Goal: Information Seeking & Learning: Find specific fact

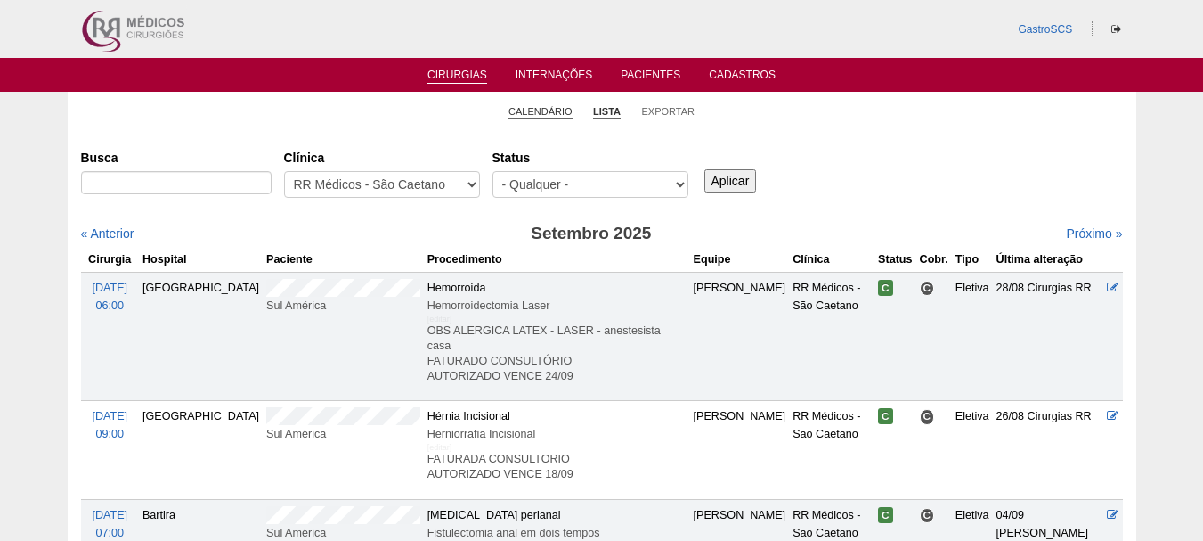
click at [556, 107] on link "Calendário" at bounding box center [541, 111] width 64 height 13
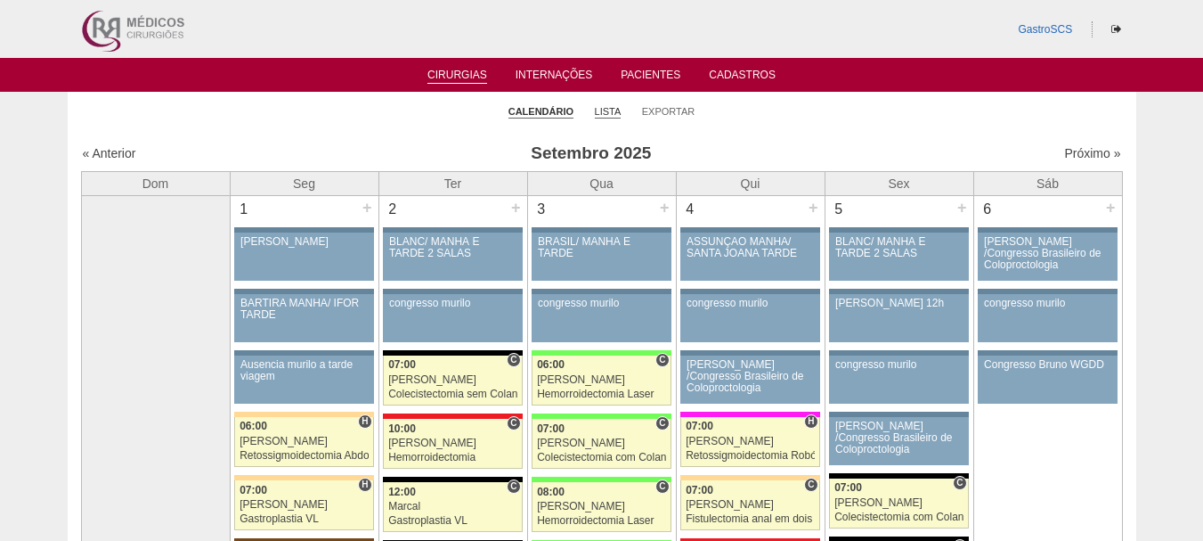
click at [611, 110] on link "Lista" at bounding box center [608, 111] width 27 height 13
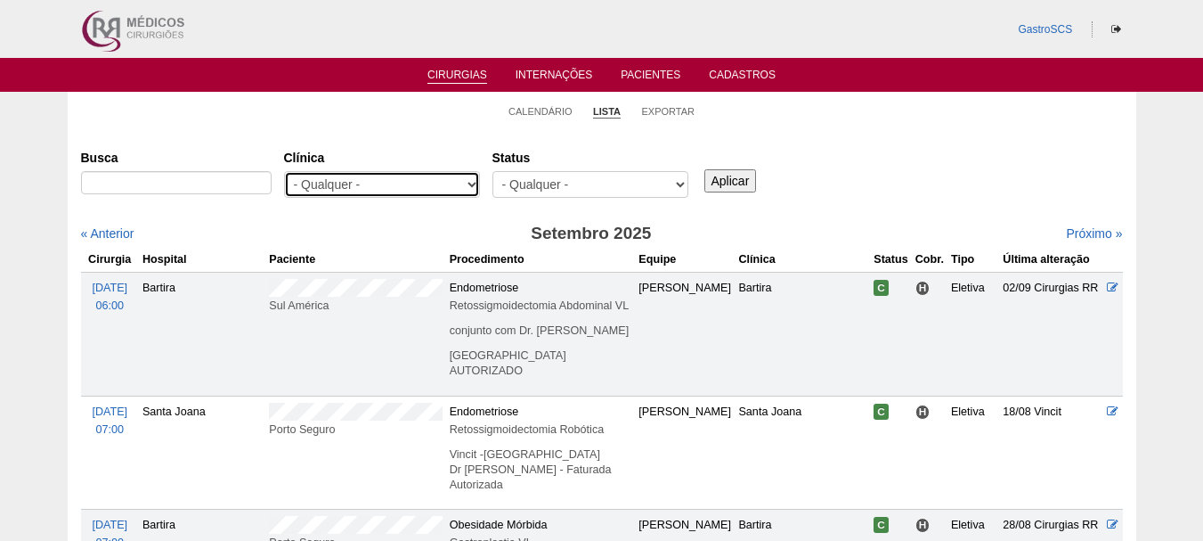
click at [394, 191] on select "- Qualquer - 6R Alphaville Assunção Bartira Brasil Christovão da Gama Cruz Azul…" at bounding box center [382, 184] width 196 height 27
click at [360, 196] on select "- Qualquer - 6R Alphaville Assunção Bartira Brasil Christovão da Gama Cruz Azul…" at bounding box center [382, 184] width 196 height 27
select select "22"
click at [284, 171] on select "- Qualquer - 6R Alphaville Assunção Bartira Brasil Christovão da Gama Cruz Azul…" at bounding box center [382, 184] width 196 height 27
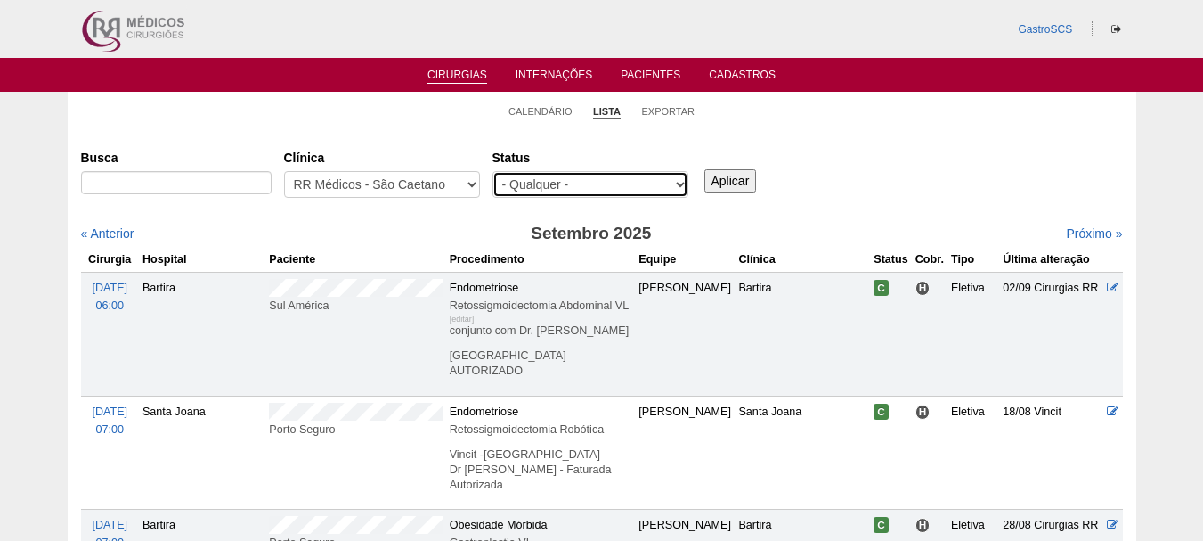
click at [576, 182] on select "- Qualquer - Reservada Confirmada Suspensa Cancelada" at bounding box center [591, 184] width 196 height 27
select select "conf"
click at [493, 171] on select "- Qualquer - Reservada Confirmada Suspensa Cancelada" at bounding box center [591, 184] width 196 height 27
click at [742, 183] on input "Aplicar" at bounding box center [731, 180] width 53 height 23
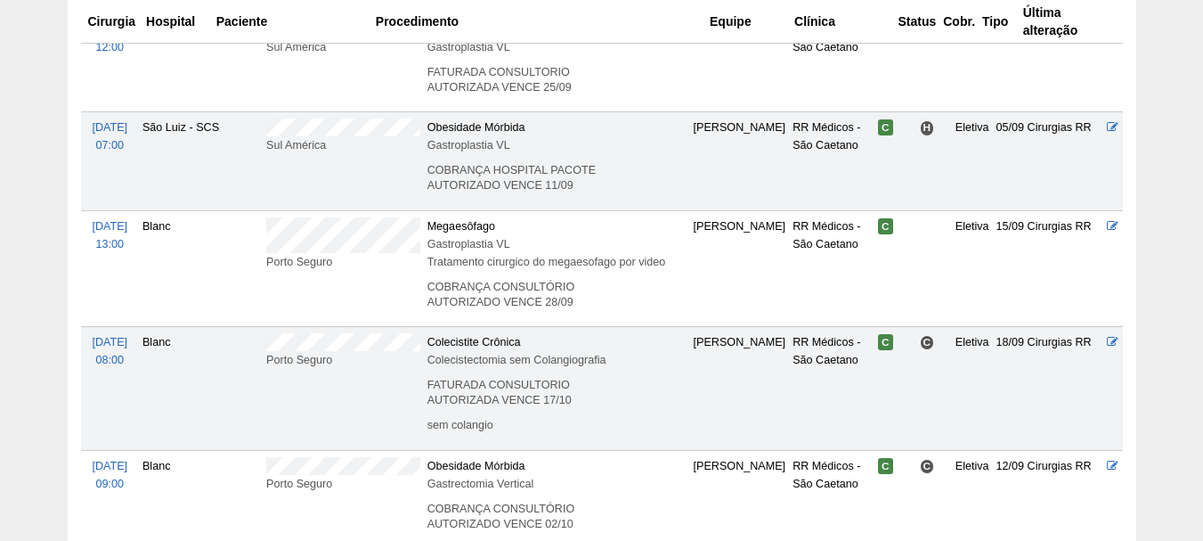
scroll to position [1069, 0]
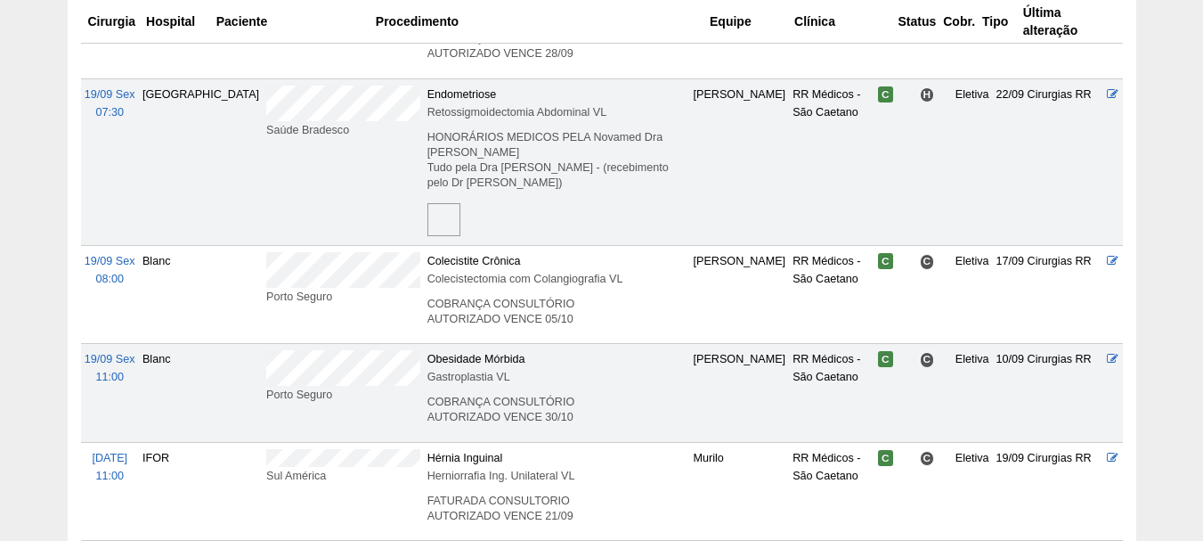
scroll to position [1781, 0]
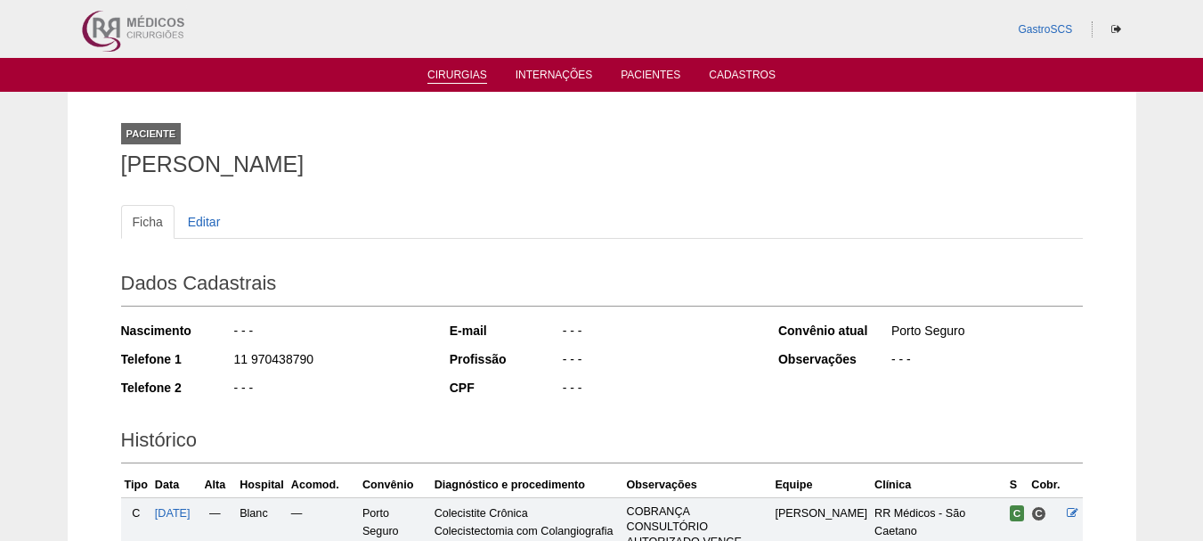
click at [460, 80] on link "Cirurgias" at bounding box center [458, 76] width 60 height 15
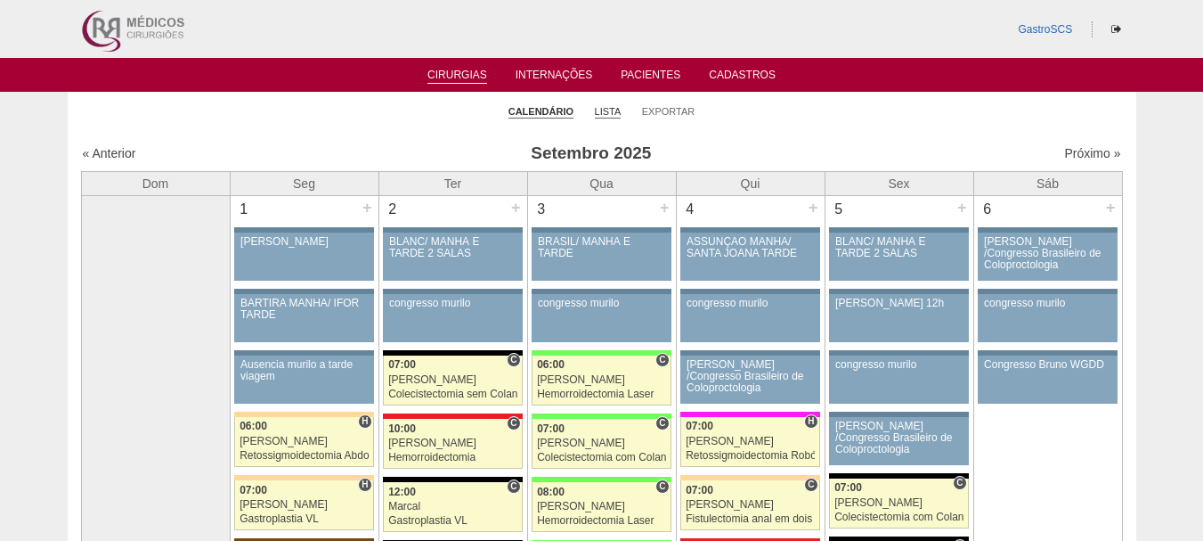
click at [607, 107] on link "Lista" at bounding box center [608, 111] width 27 height 13
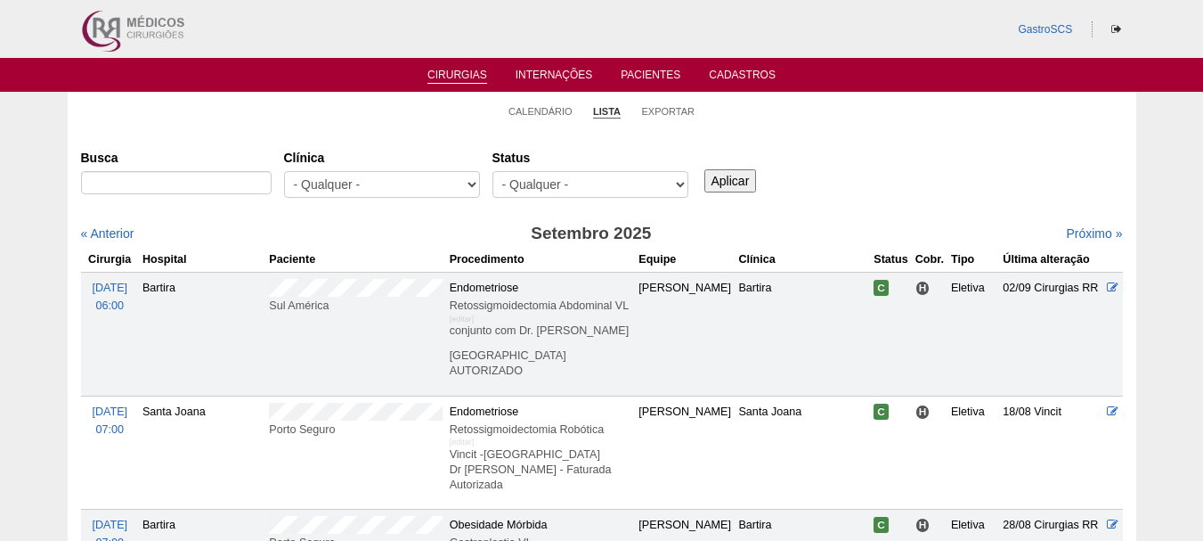
select select "22"
click at [284, 171] on select "- Qualquer - 6R Alphaville Assunção Bartira Brasil Christovão da Gama Cruz Azul…" at bounding box center [382, 184] width 196 height 27
click at [551, 173] on select "- Qualquer - Reservada Confirmada Suspensa Cancelada" at bounding box center [591, 184] width 196 height 27
select select "conf"
click at [493, 171] on select "- Qualquer - Reservada Confirmada Suspensa Cancelada" at bounding box center [591, 184] width 196 height 27
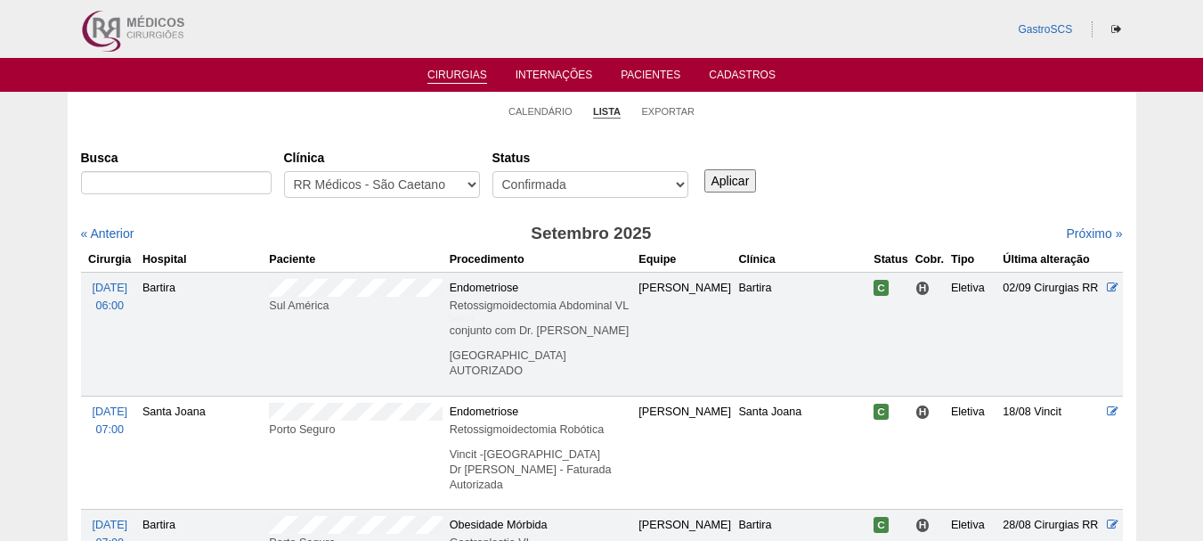
click at [714, 183] on input "Aplicar" at bounding box center [731, 180] width 53 height 23
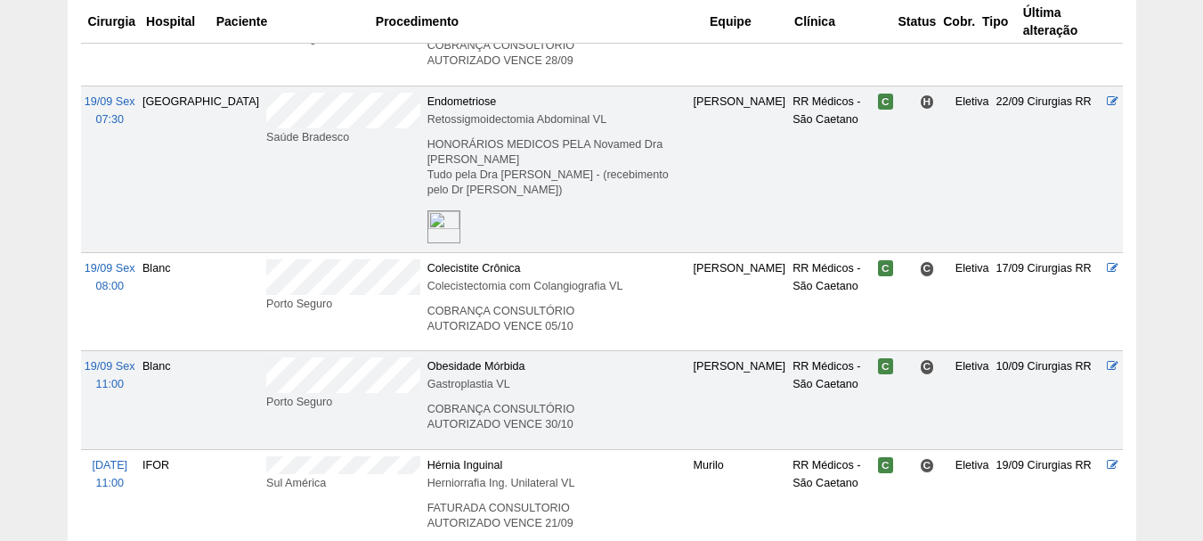
scroll to position [1692, 0]
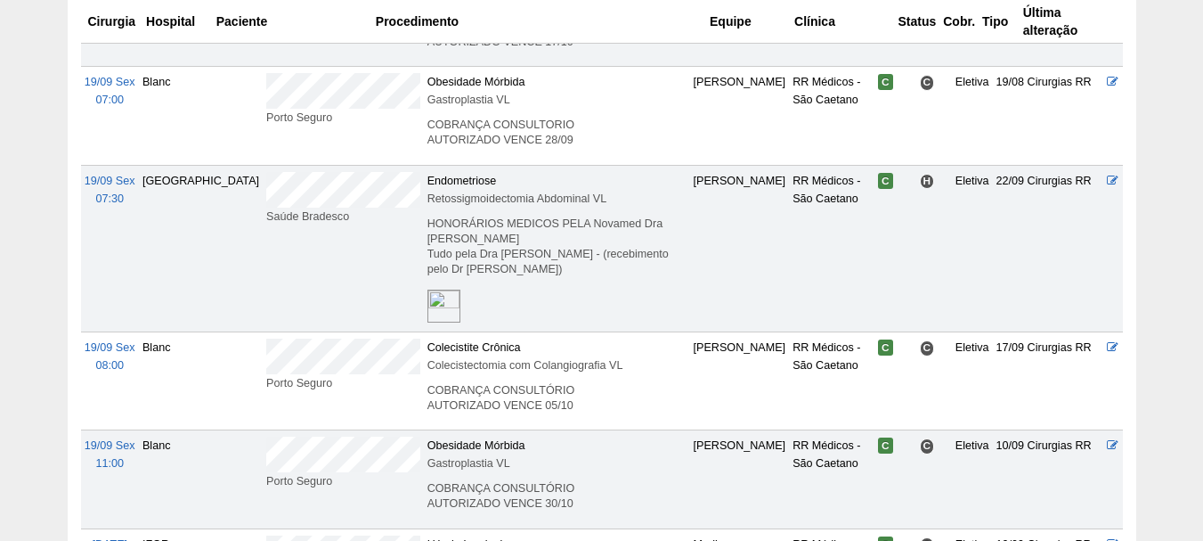
click at [263, 165] on td "Saúde Bradesco" at bounding box center [343, 248] width 161 height 167
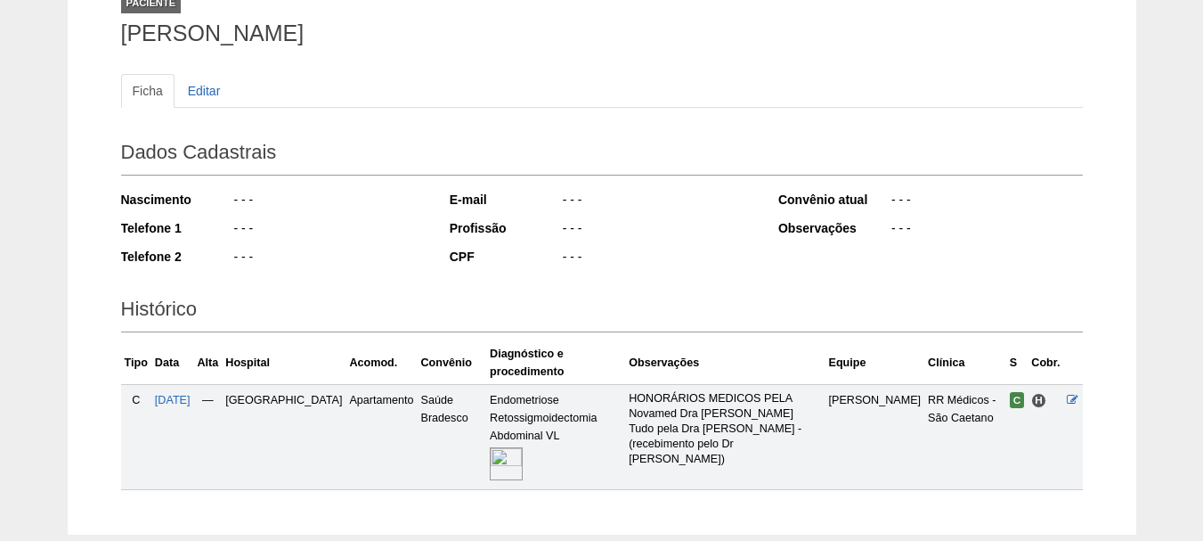
scroll to position [215, 0]
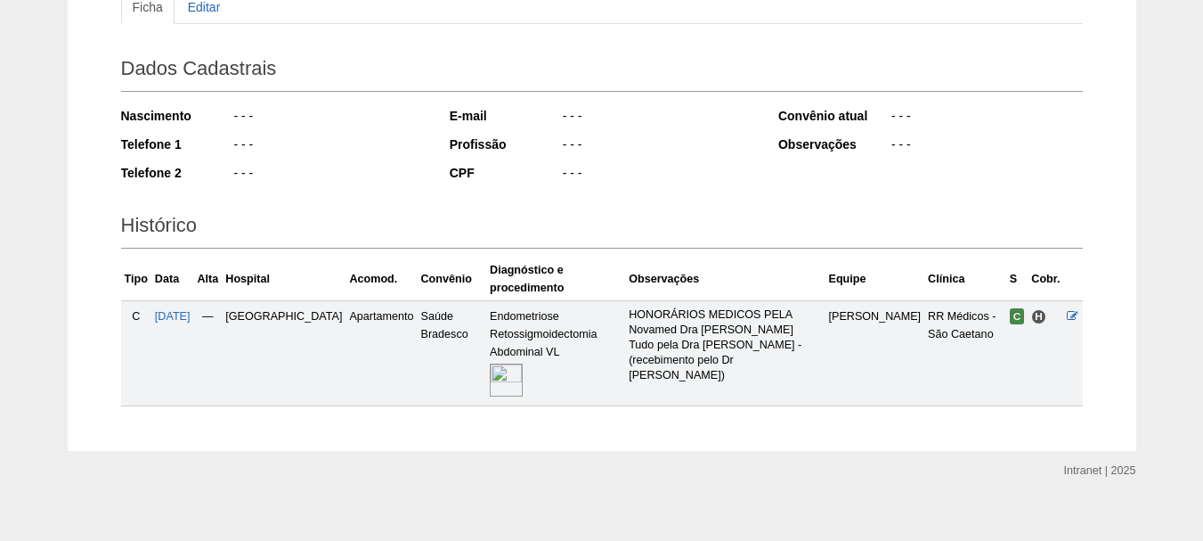
click at [490, 363] on img at bounding box center [506, 379] width 33 height 33
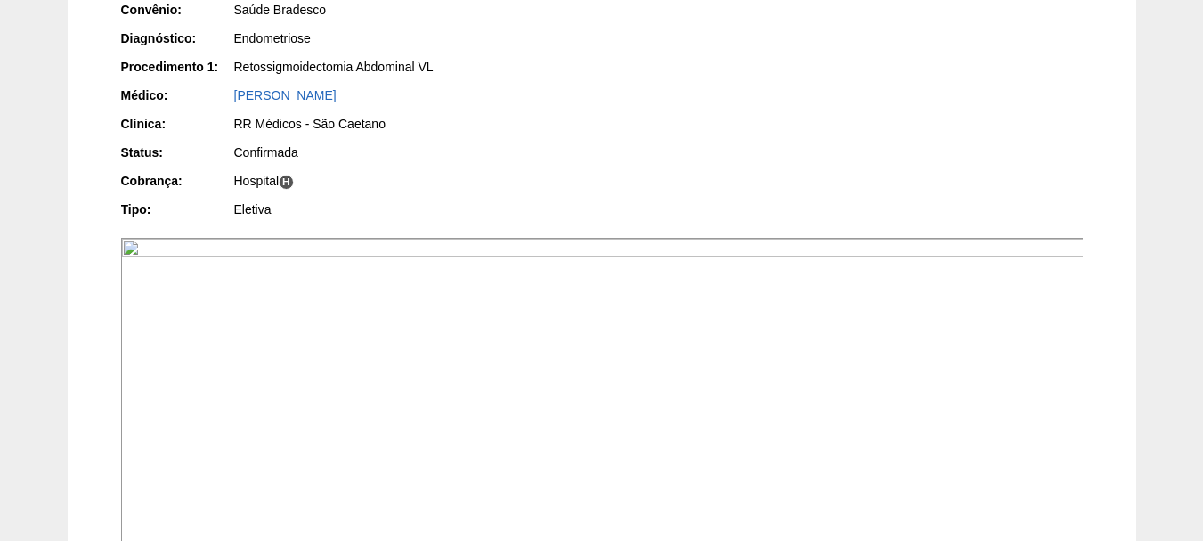
scroll to position [32, 0]
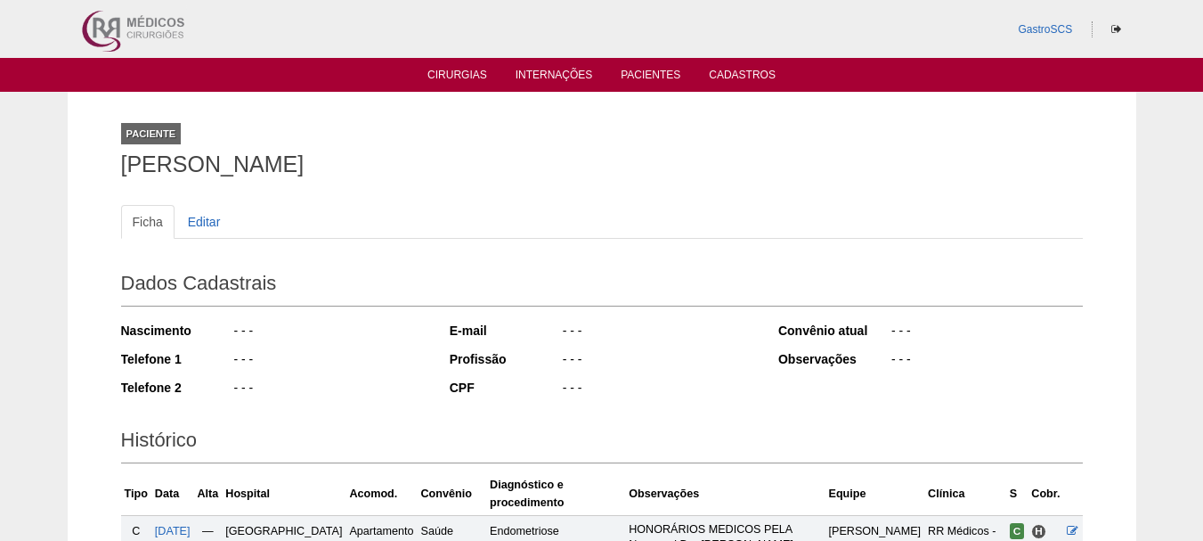
scroll to position [215, 0]
